Goal: Task Accomplishment & Management: Complete application form

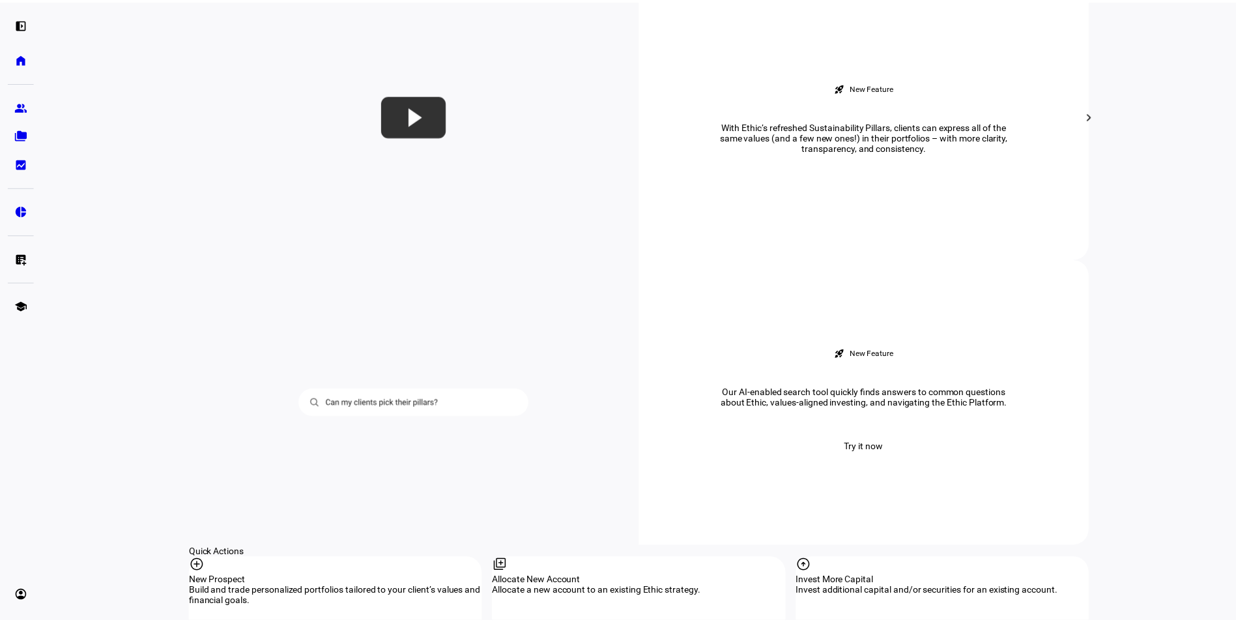
scroll to position [1108, 0]
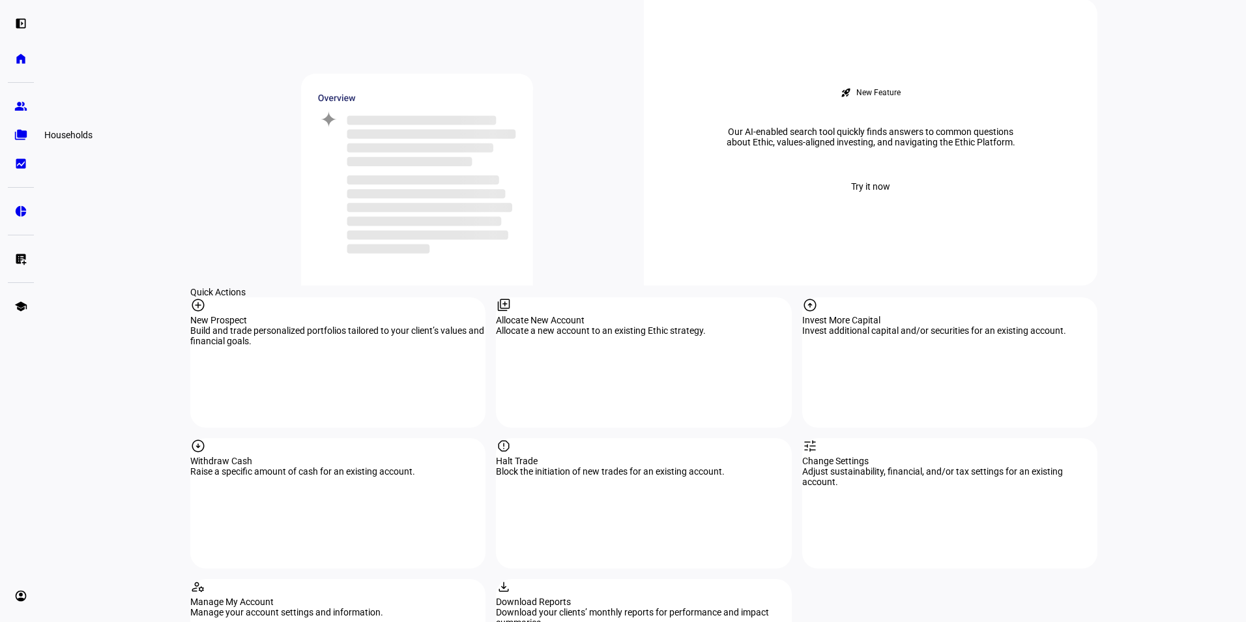
click at [22, 139] on eth-mat-symbol "folder_copy" at bounding box center [20, 134] width 13 height 13
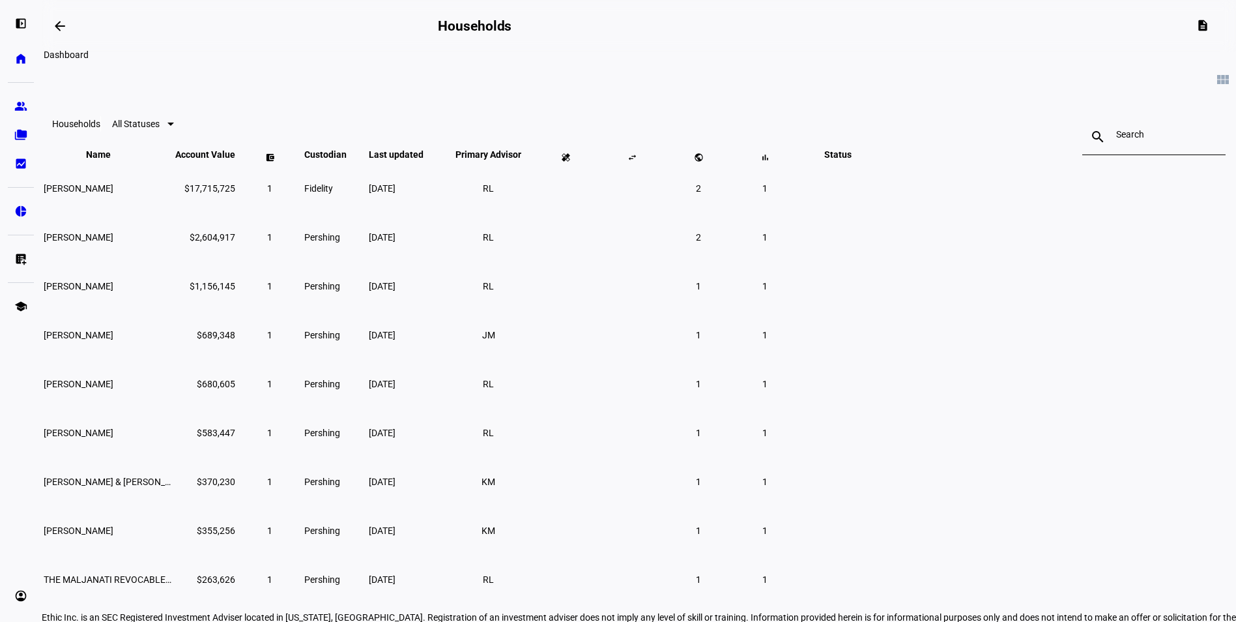
click at [58, 25] on mat-icon "arrow_backwards" at bounding box center [60, 26] width 16 height 16
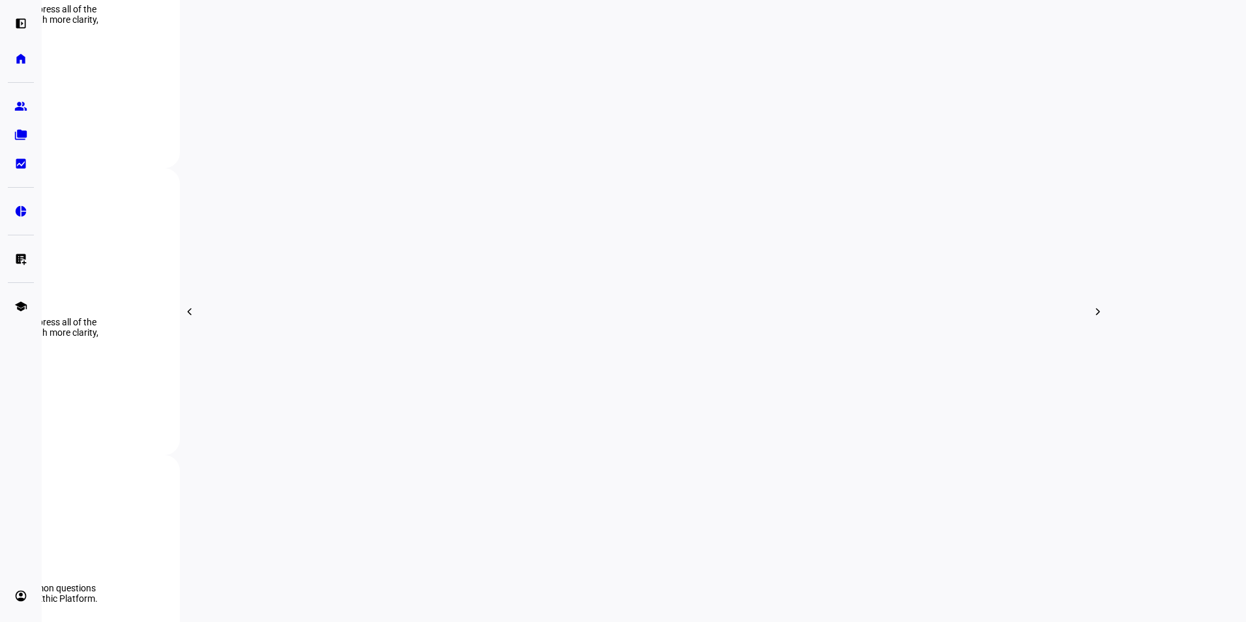
scroll to position [391, 0]
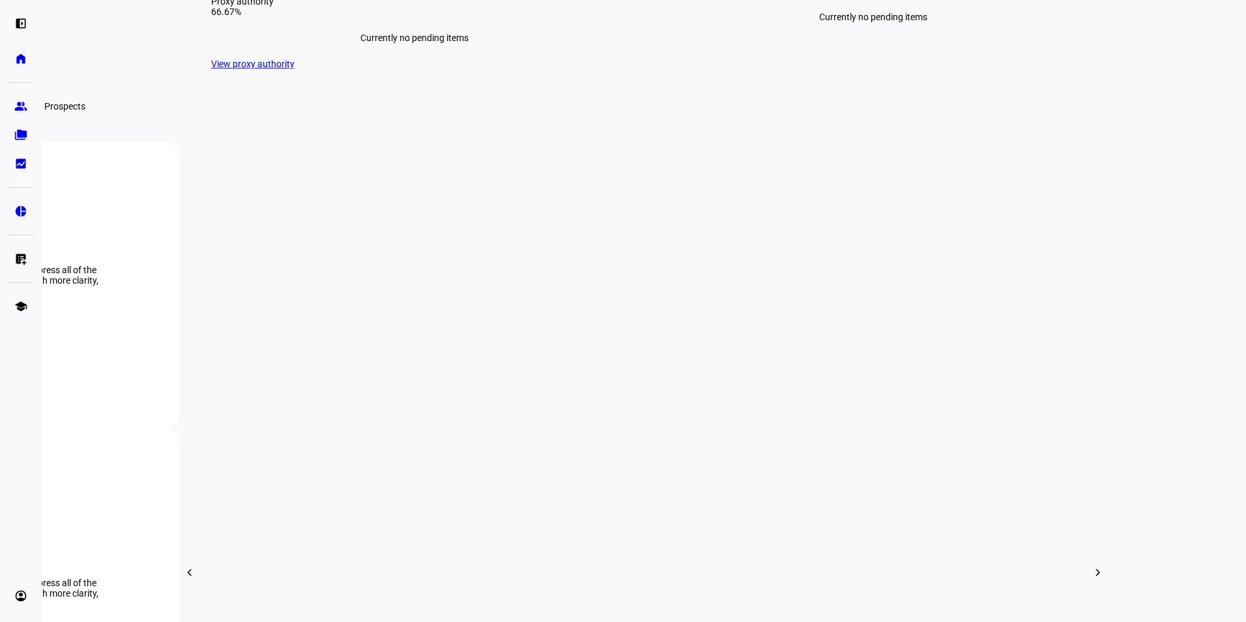
drag, startPoint x: 17, startPoint y: 110, endPoint x: 57, endPoint y: 106, distance: 40.0
click at [17, 110] on eth-mat-symbol "group" at bounding box center [20, 106] width 13 height 13
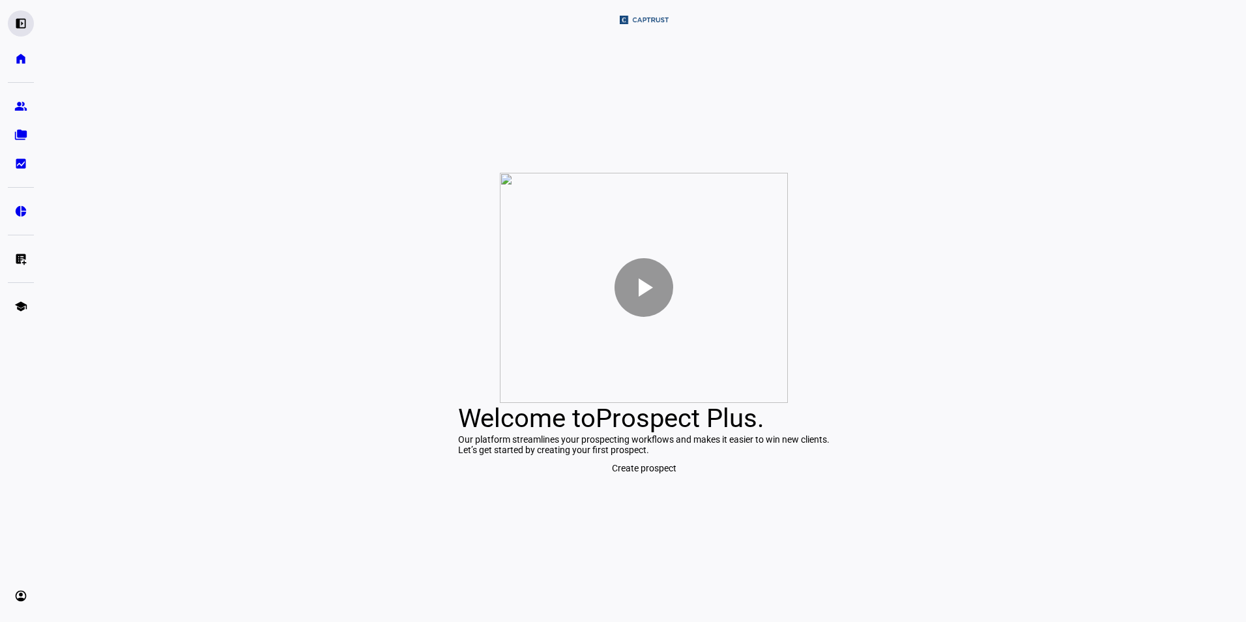
click at [13, 25] on div "left_panel_open" at bounding box center [21, 23] width 26 height 26
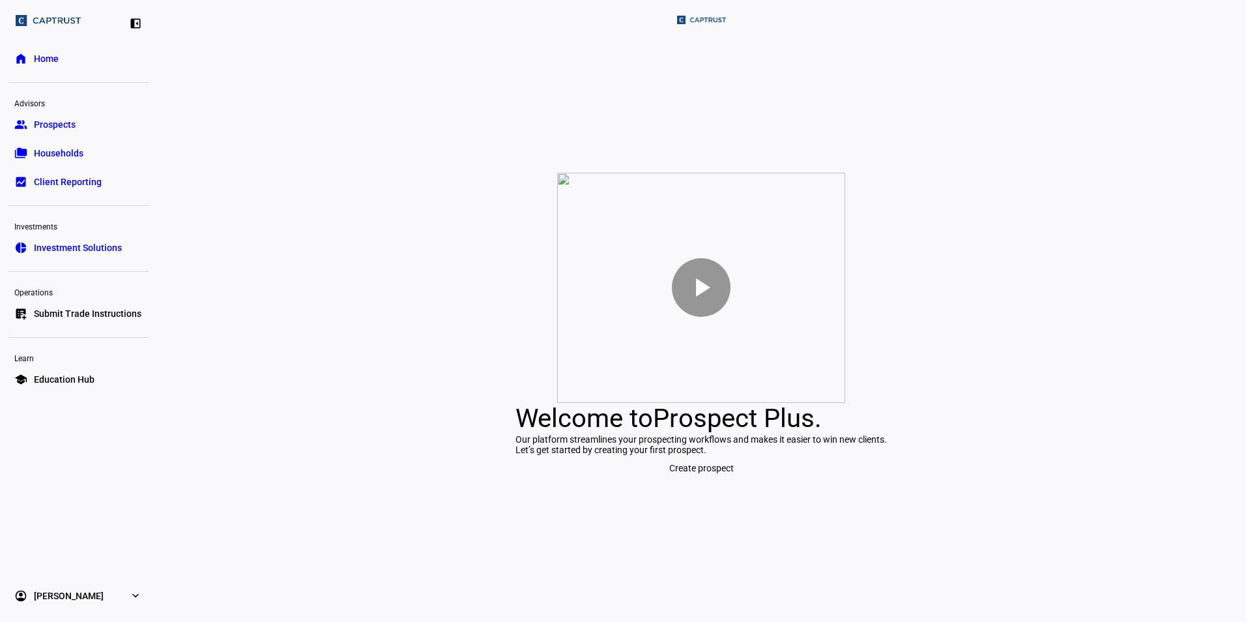
click at [36, 61] on span "Home" at bounding box center [46, 58] width 25 height 13
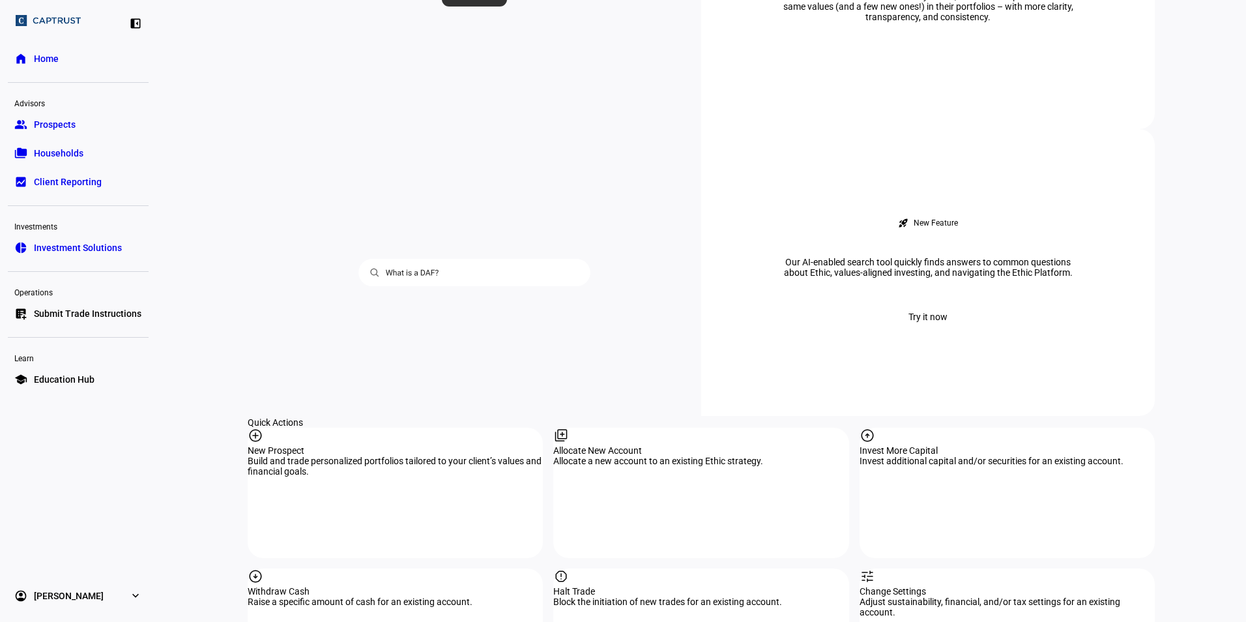
scroll to position [1108, 0]
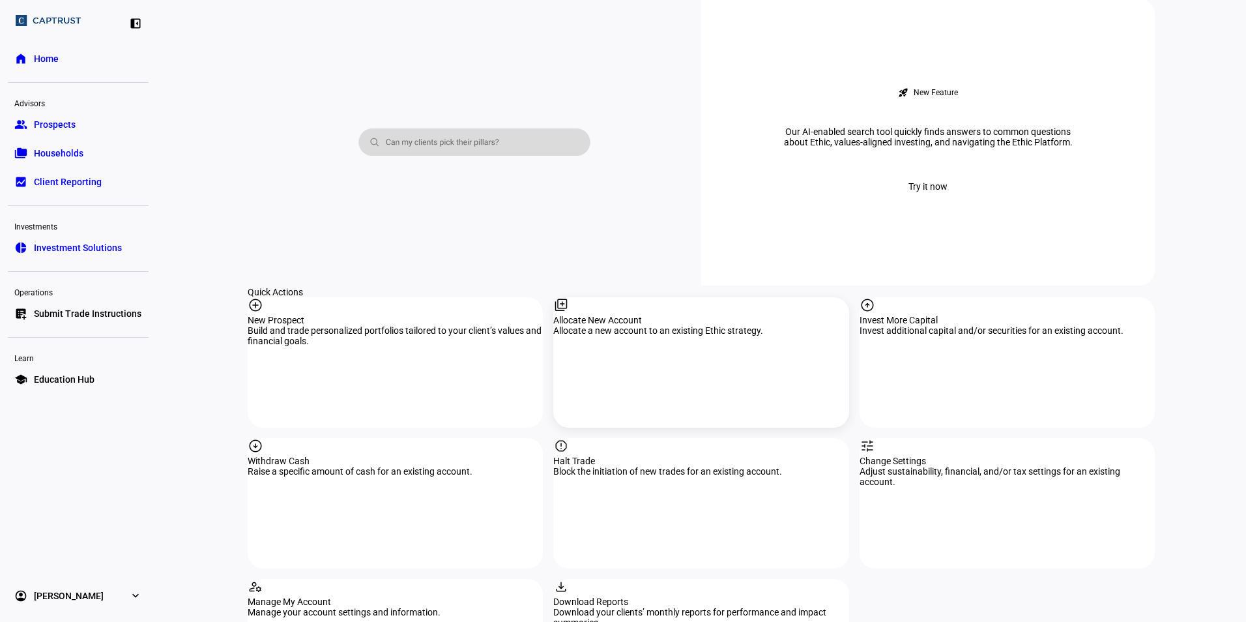
click at [601, 297] on div "library_add Allocate New Account Allocate a new account to an existing Ethic st…" at bounding box center [700, 362] width 295 height 130
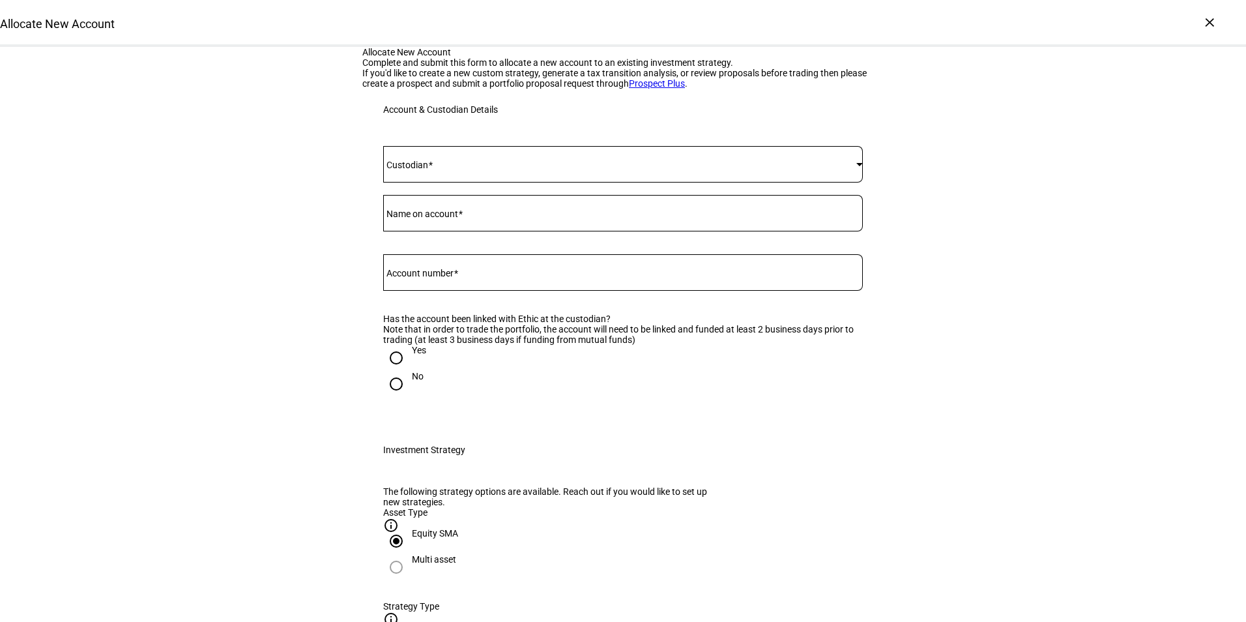
click at [511, 169] on span at bounding box center [619, 164] width 473 height 10
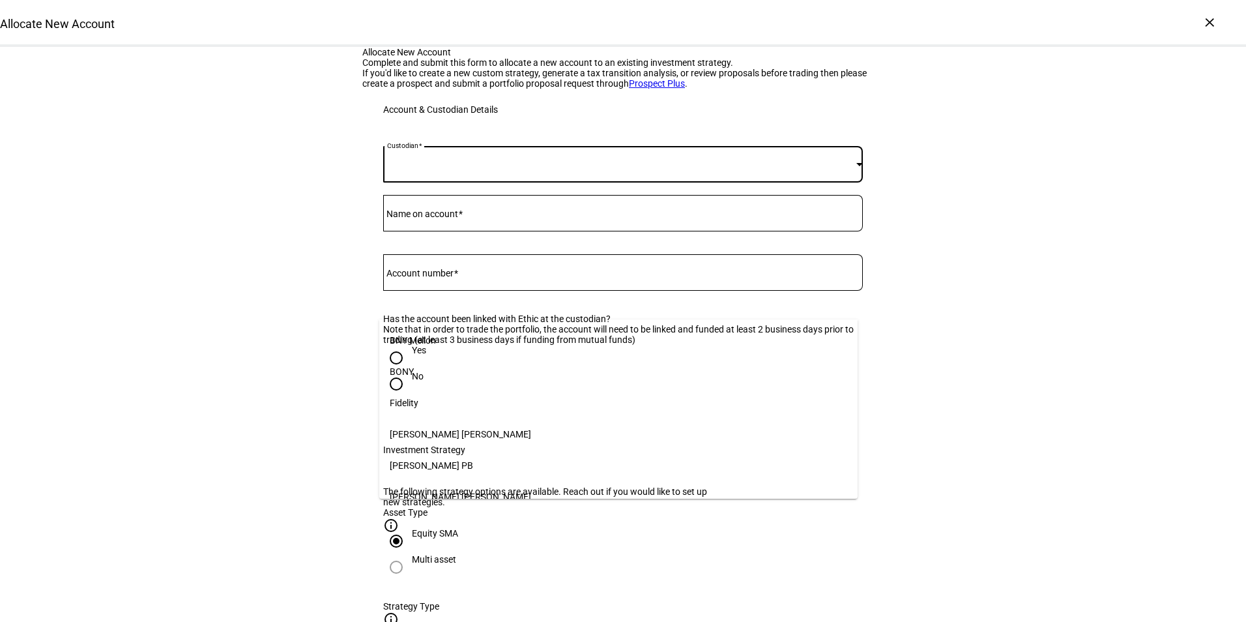
click at [276, 285] on div at bounding box center [623, 311] width 1246 height 622
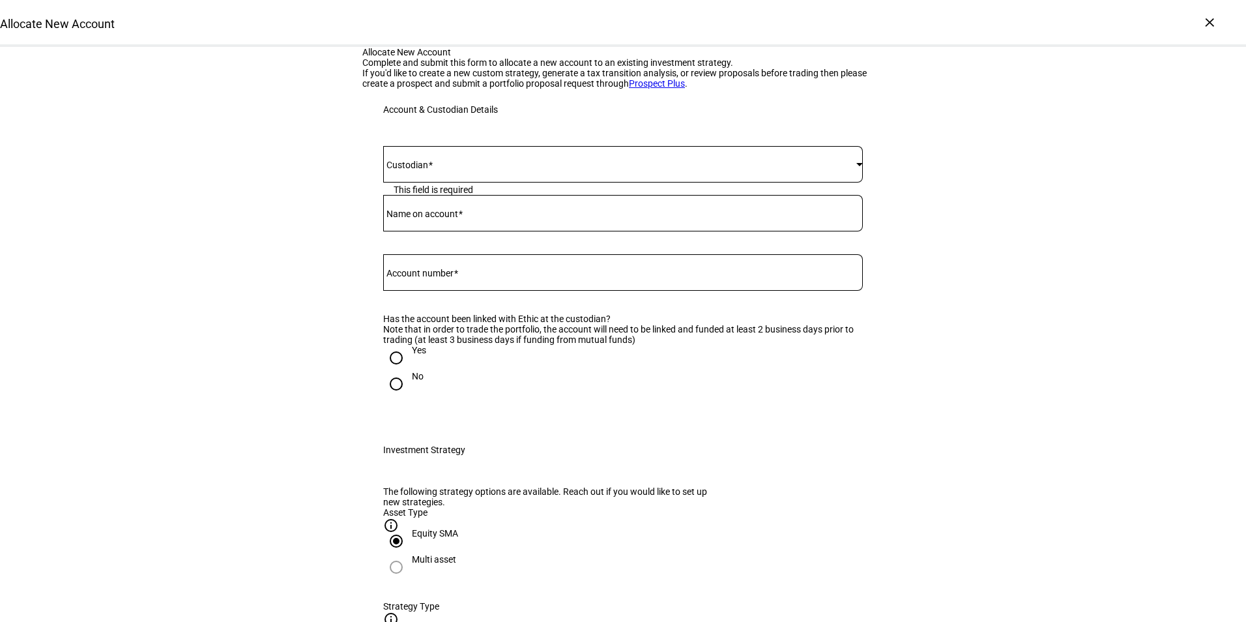
click at [487, 169] on span at bounding box center [619, 164] width 473 height 10
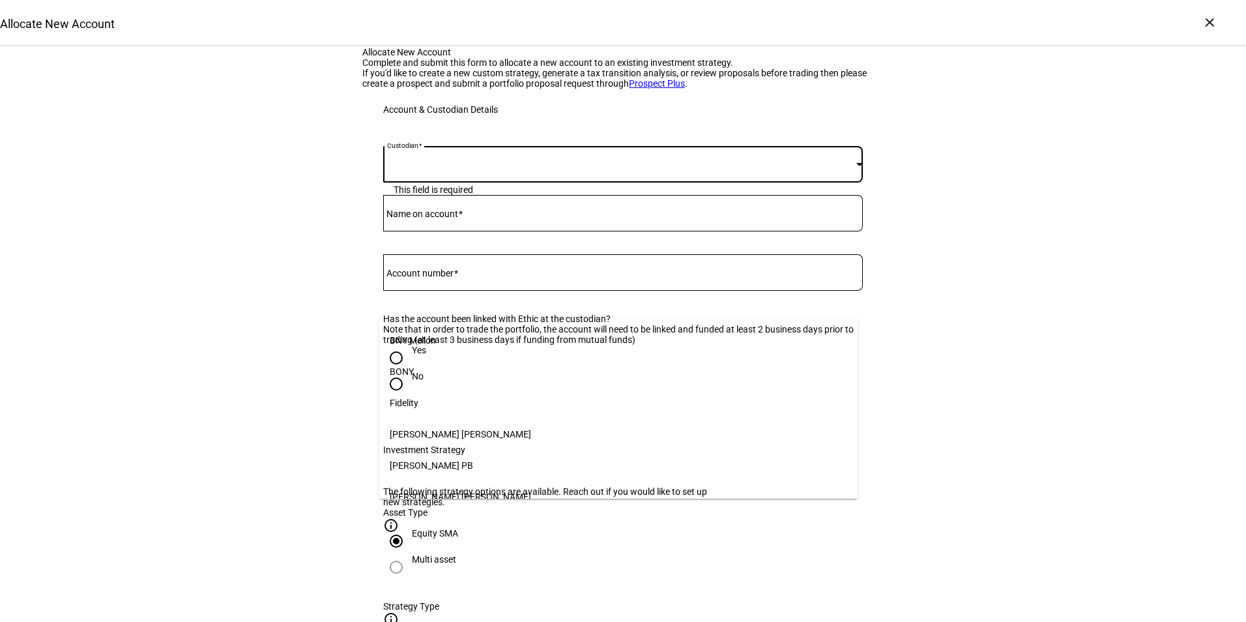
click at [467, 327] on mat-option "BNY Mellon" at bounding box center [618, 340] width 478 height 31
click at [473, 216] on input "Name on account" at bounding box center [623, 210] width 480 height 10
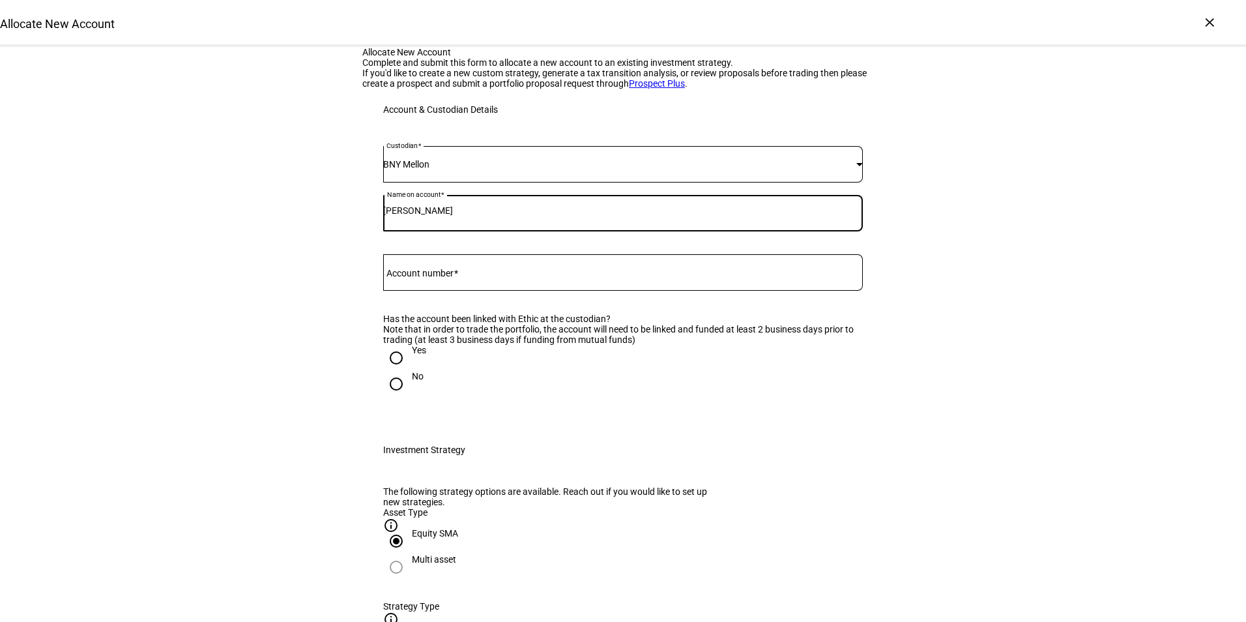
type input "Arthur Brown"
click at [389, 371] on input "Yes" at bounding box center [396, 358] width 26 height 26
radio input "true"
click at [497, 275] on input "Account number" at bounding box center [623, 270] width 480 height 10
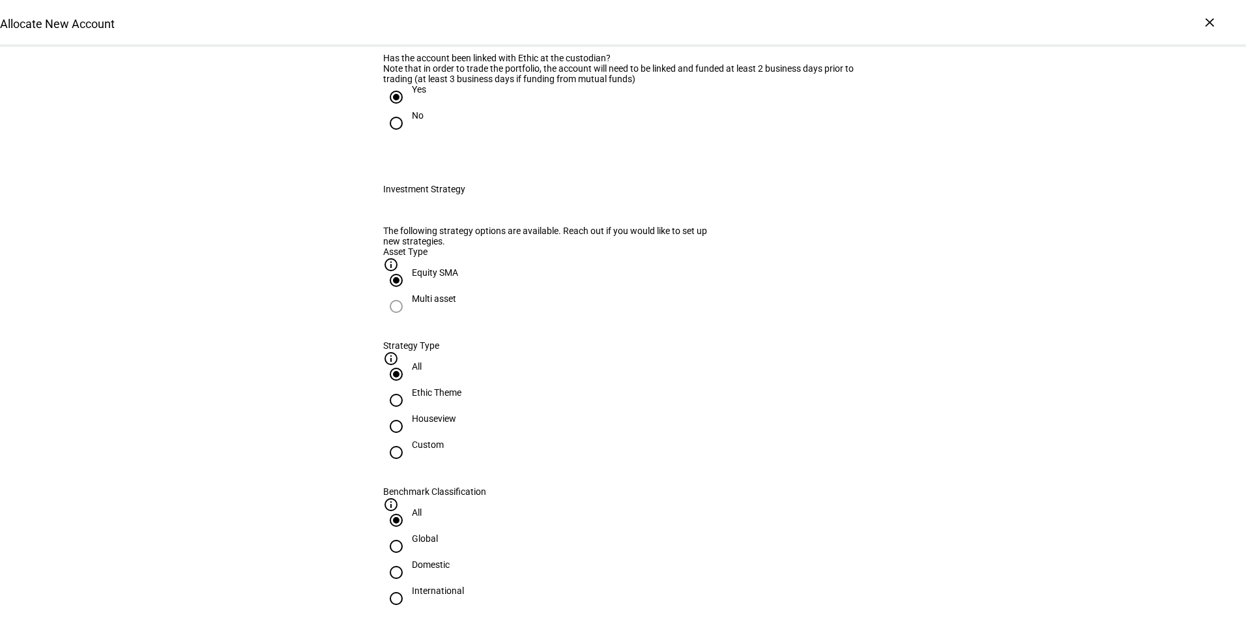
scroll to position [326, 0]
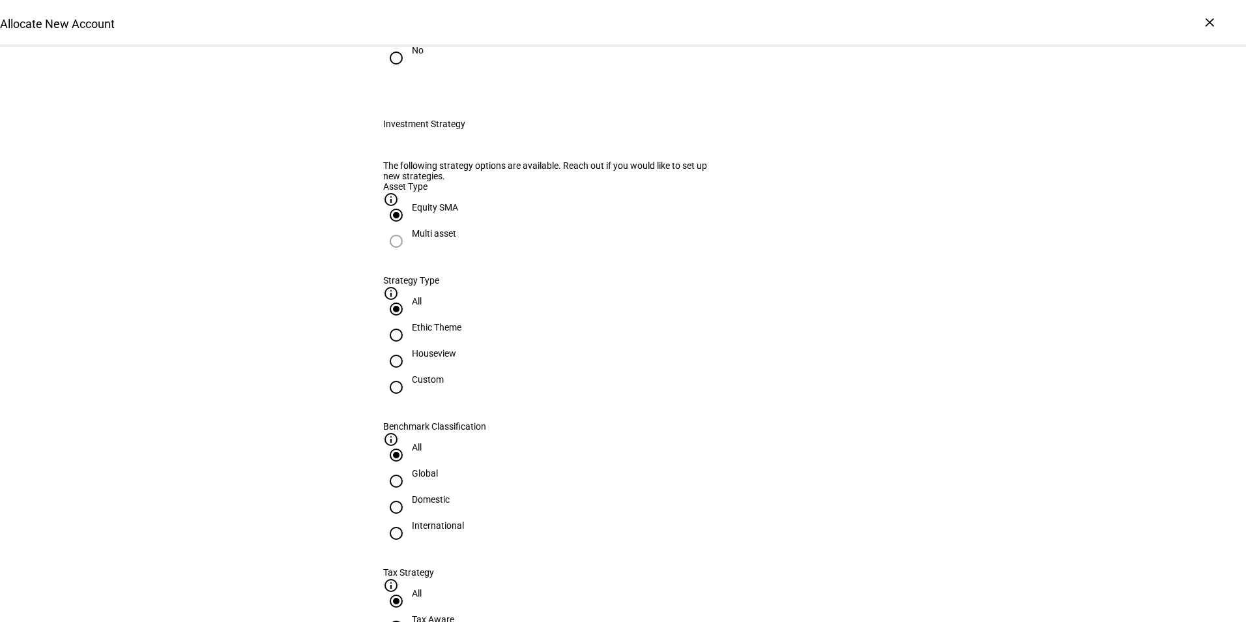
type input "RGD097552"
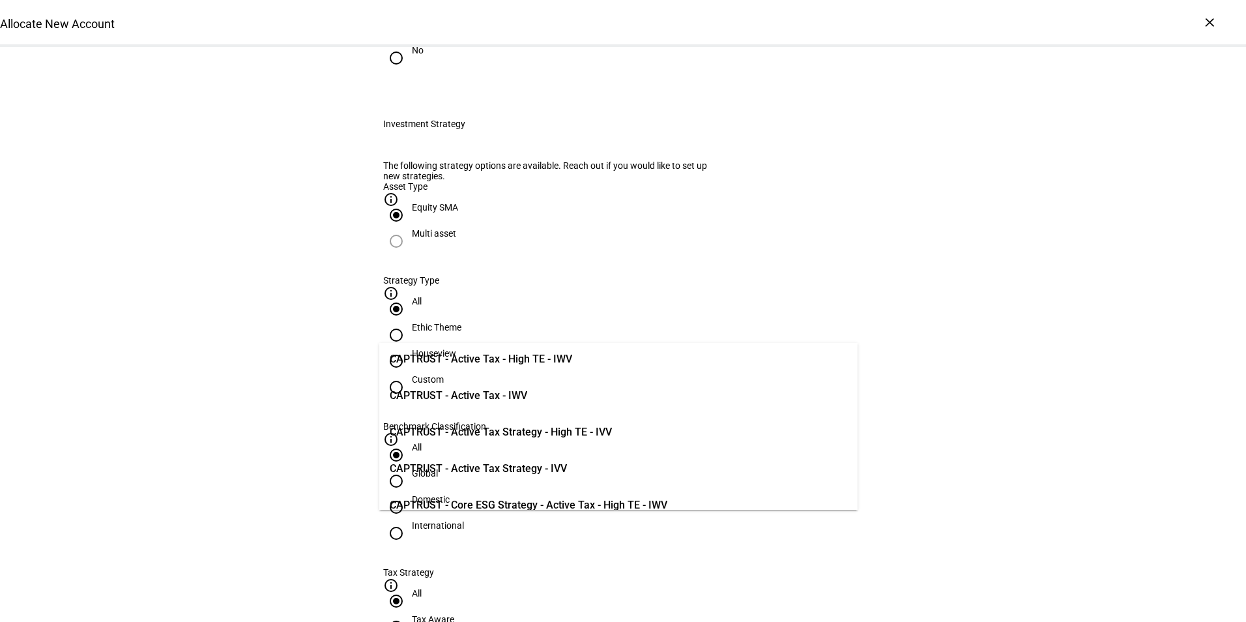
scroll to position [130, 0]
